Goal: Use online tool/utility: Use online tool/utility

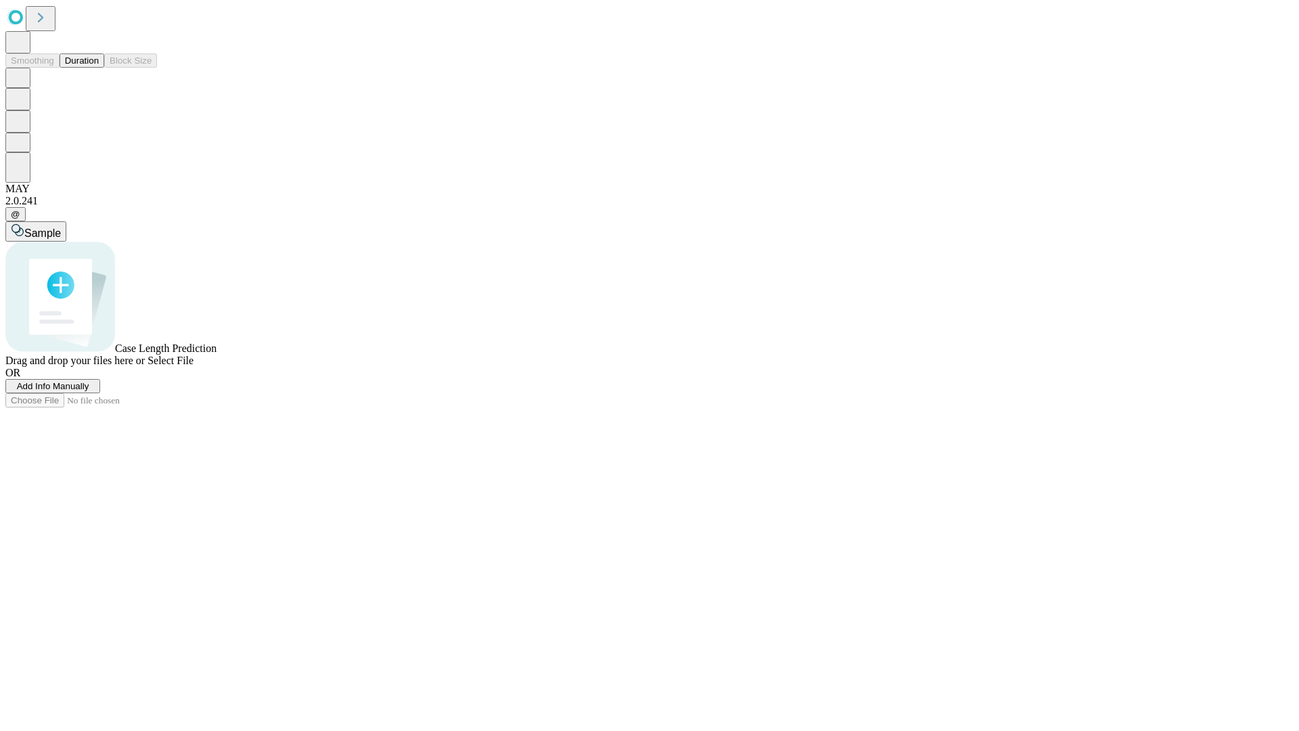
click at [99, 68] on button "Duration" at bounding box center [82, 60] width 45 height 14
click at [193, 366] on span "Select File" at bounding box center [170, 360] width 46 height 12
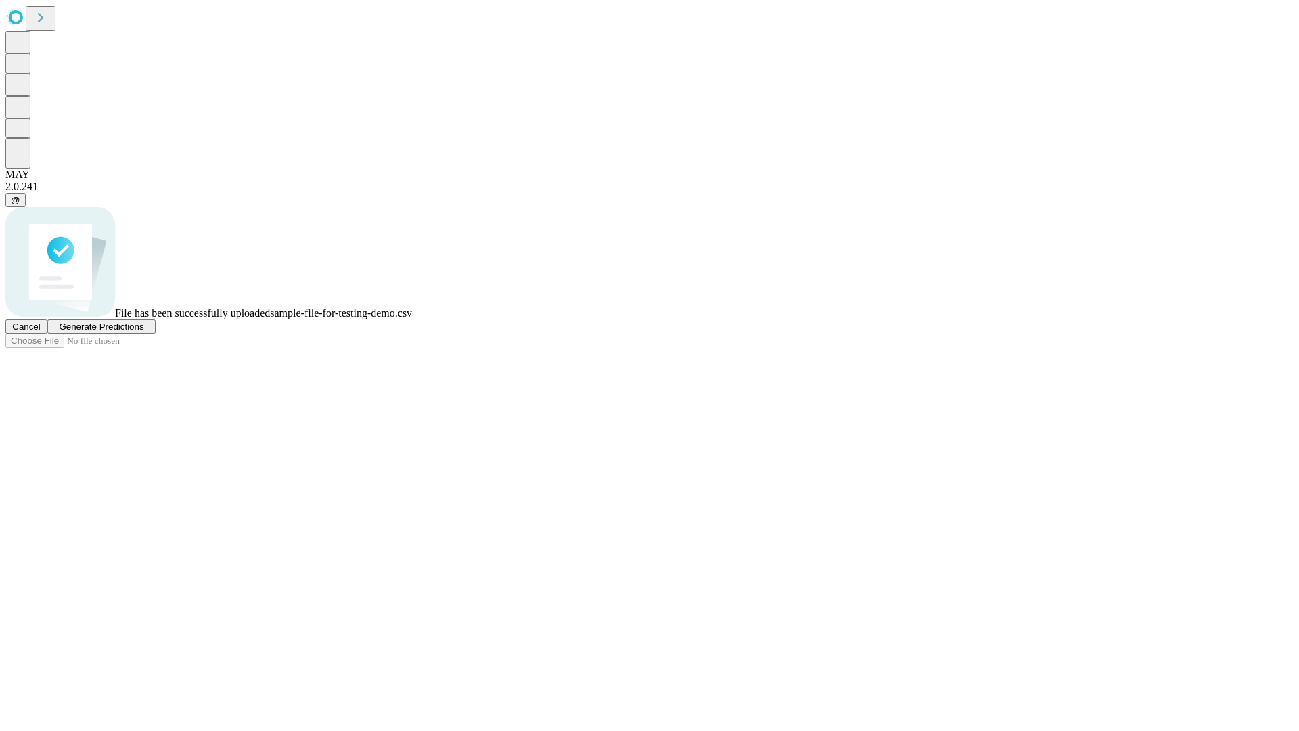
click at [143, 331] on span "Generate Predictions" at bounding box center [101, 326] width 85 height 10
